Goal: Information Seeking & Learning: Learn about a topic

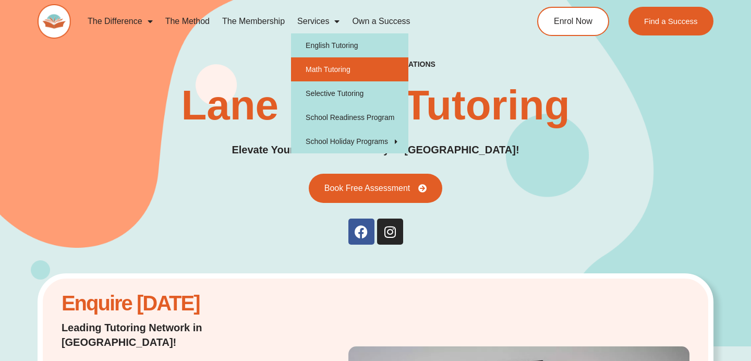
click at [325, 74] on link "Math Tutoring" at bounding box center [349, 69] width 117 height 24
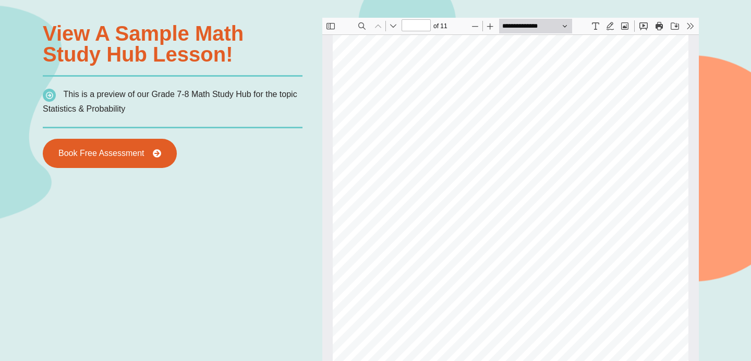
scroll to position [791, 0]
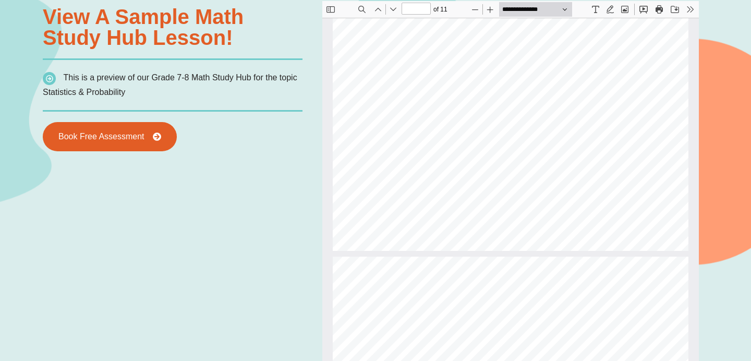
type input "*"
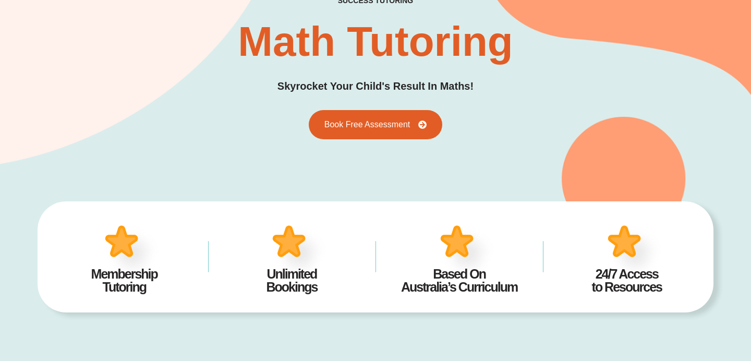
scroll to position [0, 0]
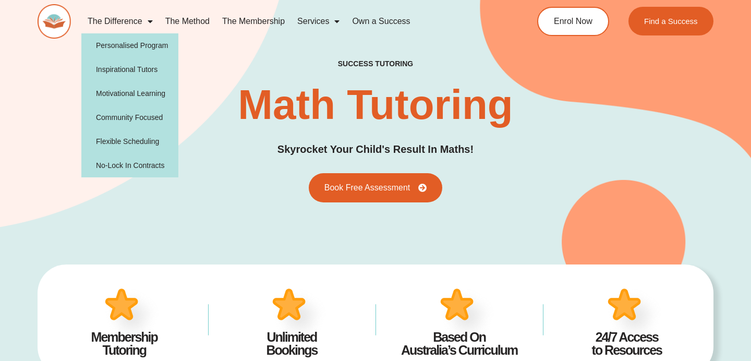
click at [236, 192] on div "success tutoring Math Tutoring Skyrocket Your Child's Result In Maths! Book Fre…" at bounding box center [376, 130] width 676 height 143
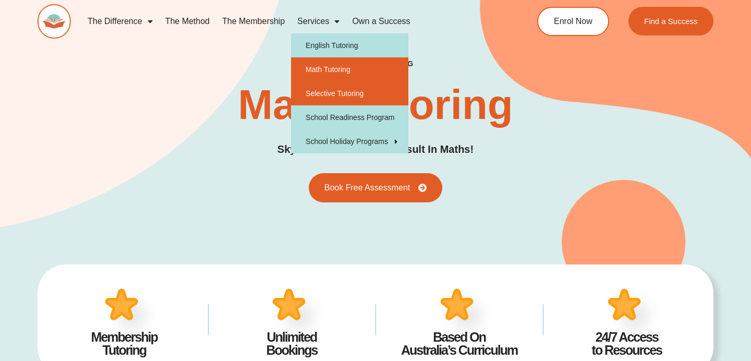
click at [331, 94] on link "Selective Tutoring" at bounding box center [349, 93] width 117 height 24
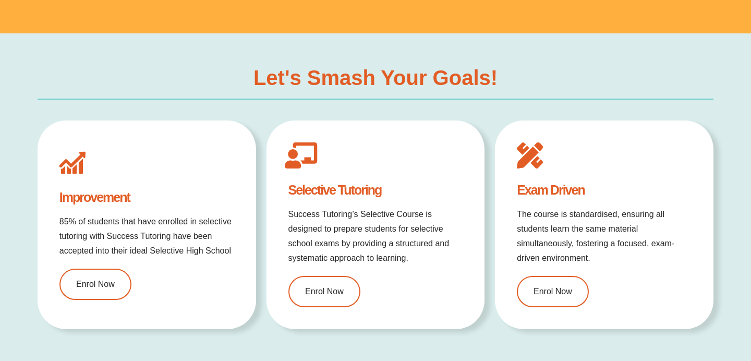
type input "*"
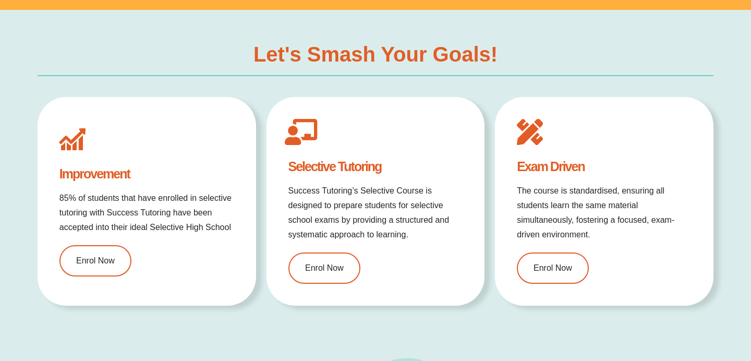
scroll to position [807, 0]
drag, startPoint x: 349, startPoint y: 201, endPoint x: 392, endPoint y: 222, distance: 48.3
click at [392, 222] on p "Success Tutoring’s Selective Course is designed to prepare students for selecti…" at bounding box center [376, 212] width 175 height 58
click at [425, 227] on p "Success Tutoring’s Selective Course is designed to prepare students for selecti…" at bounding box center [376, 212] width 175 height 58
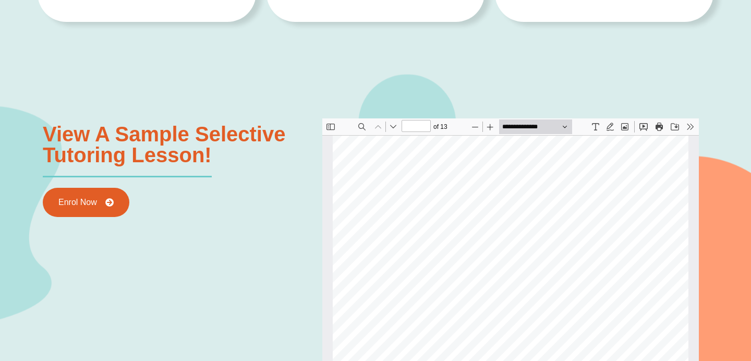
scroll to position [1100, 0]
